Goal: Information Seeking & Learning: Learn about a topic

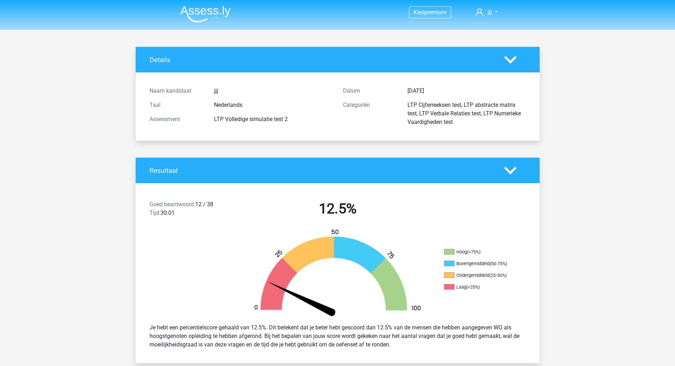
click at [509, 172] on polygon at bounding box center [511, 170] width 12 height 8
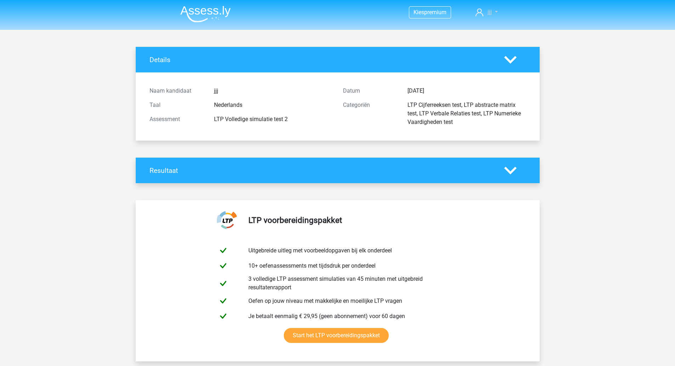
click at [483, 11] on icon at bounding box center [480, 13] width 8 height 8
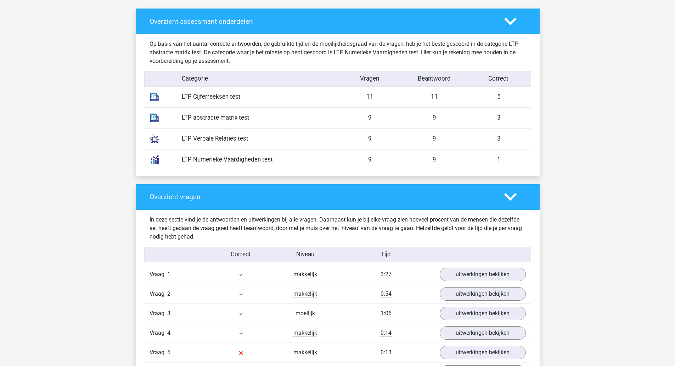
scroll to position [370, 0]
click at [513, 199] on icon at bounding box center [511, 196] width 12 height 12
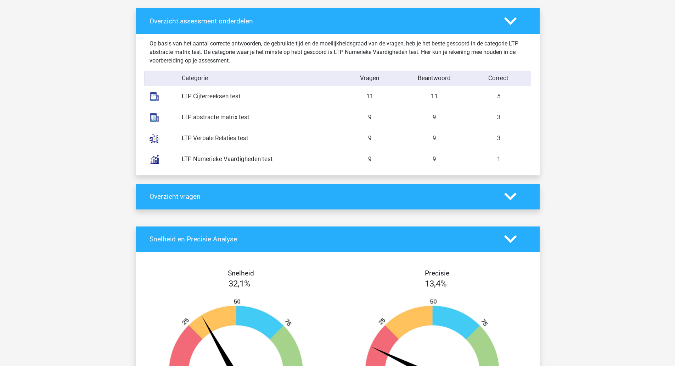
click at [510, 237] on icon at bounding box center [511, 239] width 12 height 12
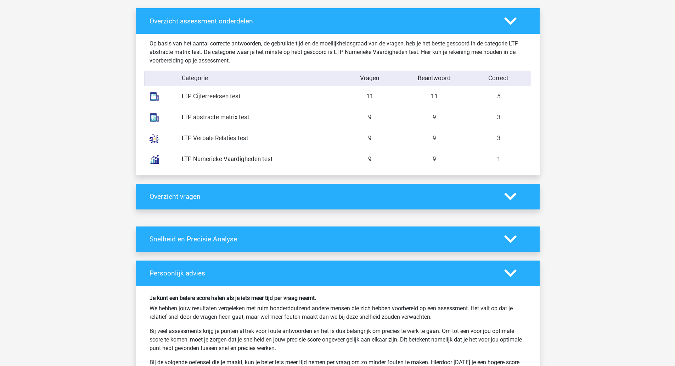
click at [514, 270] on polygon at bounding box center [511, 273] width 12 height 8
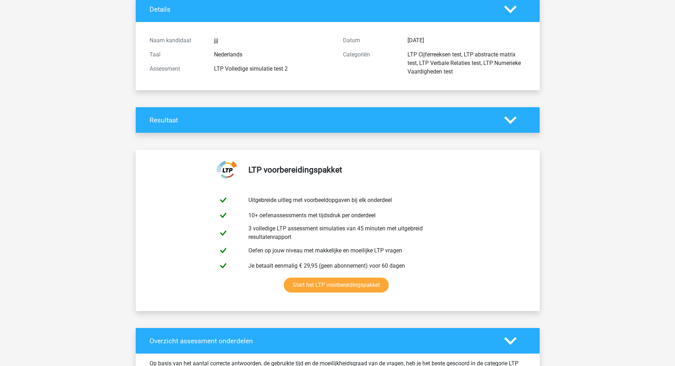
scroll to position [0, 0]
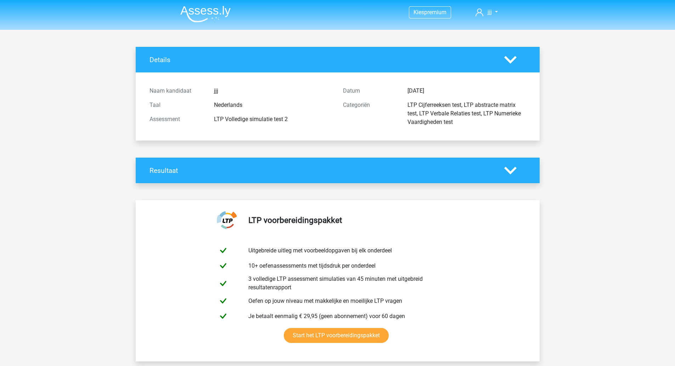
click at [209, 13] on img at bounding box center [205, 14] width 50 height 17
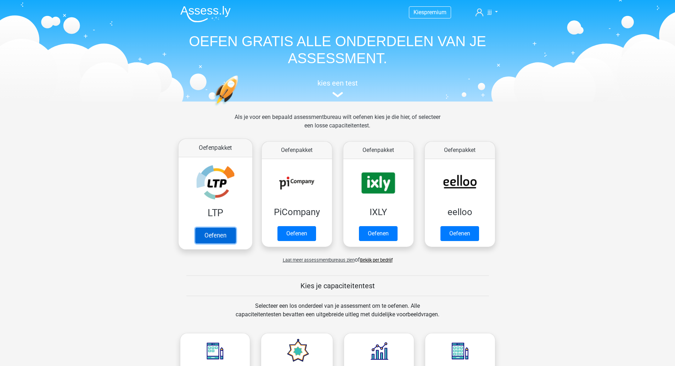
click at [221, 234] on link "Oefenen" at bounding box center [215, 235] width 40 height 16
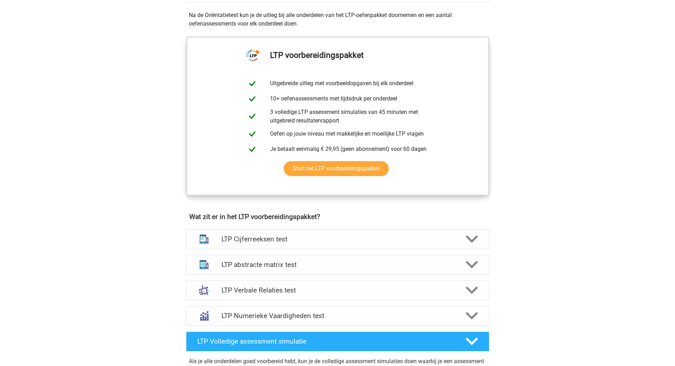
scroll to position [338, 0]
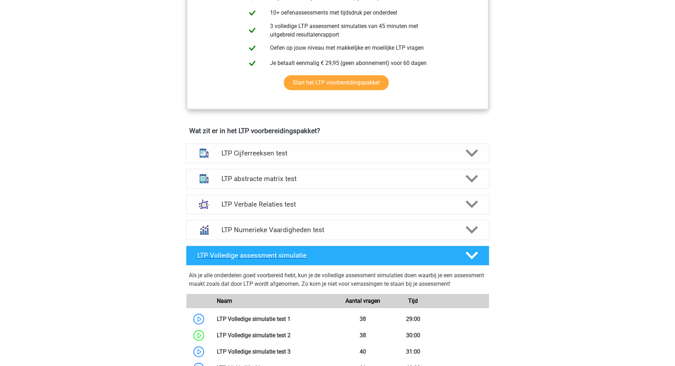
click at [479, 257] on div at bounding box center [471, 255] width 24 height 12
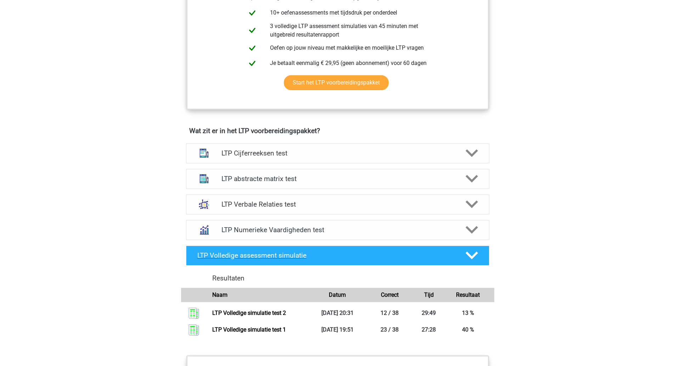
click at [479, 257] on div at bounding box center [471, 255] width 24 height 12
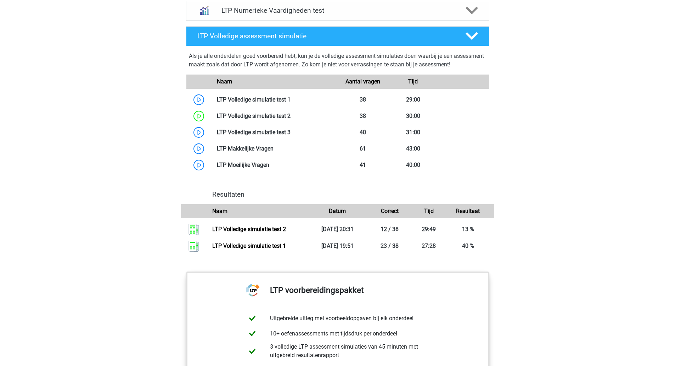
scroll to position [557, 0]
